Goal: Obtain resource: Download file/media

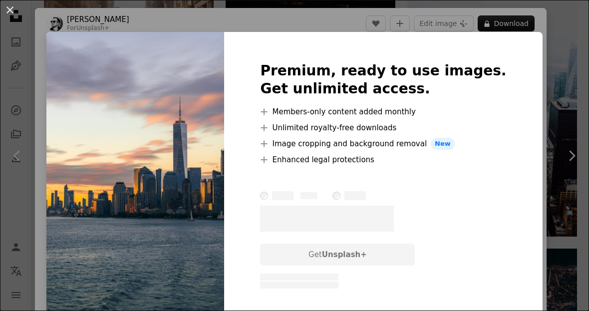
scroll to position [27, 0]
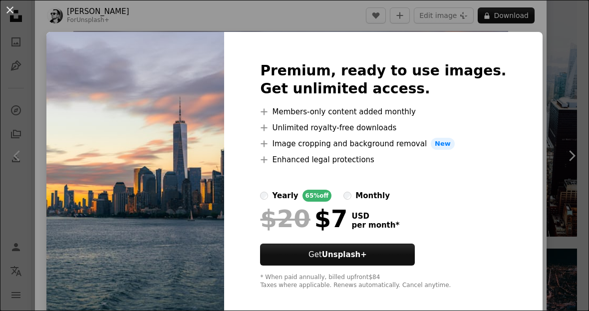
click at [526, 32] on div "An X shape Premium, ready to use images. Get unlimited access. A plus sign Memb…" at bounding box center [294, 155] width 589 height 311
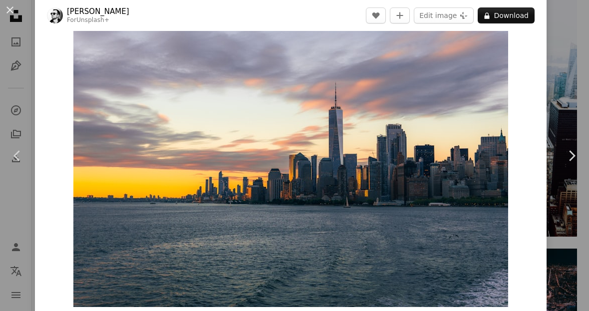
click at [16, 11] on button "An X shape" at bounding box center [10, 10] width 12 height 12
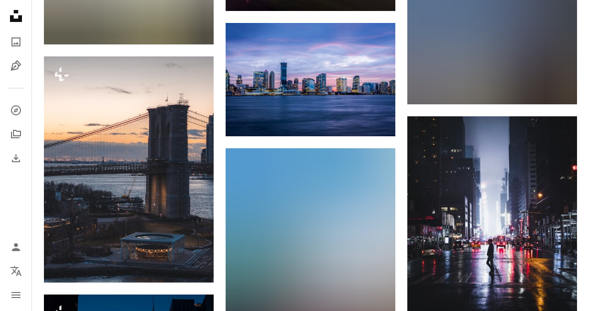
scroll to position [15838, 0]
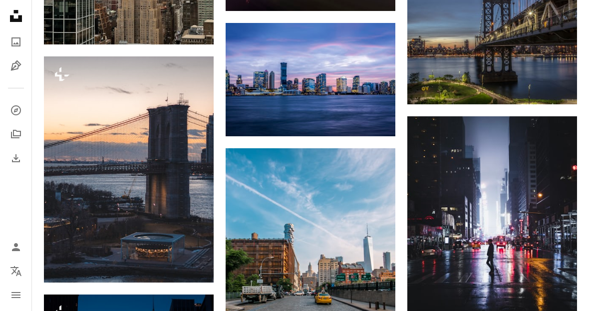
click at [375, 82] on img at bounding box center [311, 79] width 170 height 113
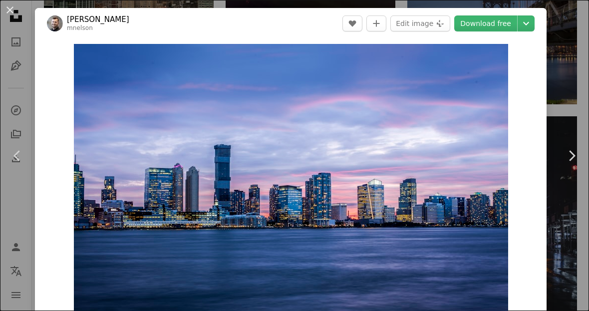
click at [16, 16] on button "An X shape" at bounding box center [10, 10] width 12 height 12
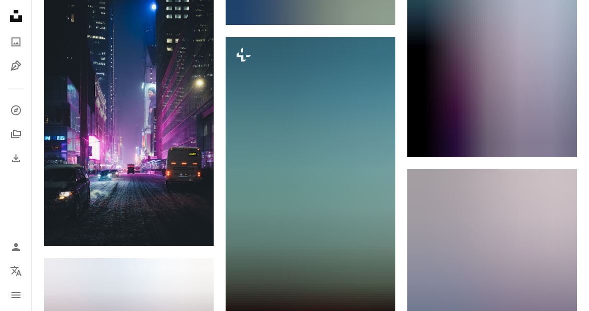
scroll to position [30325, 0]
